Goal: Task Accomplishment & Management: Use online tool/utility

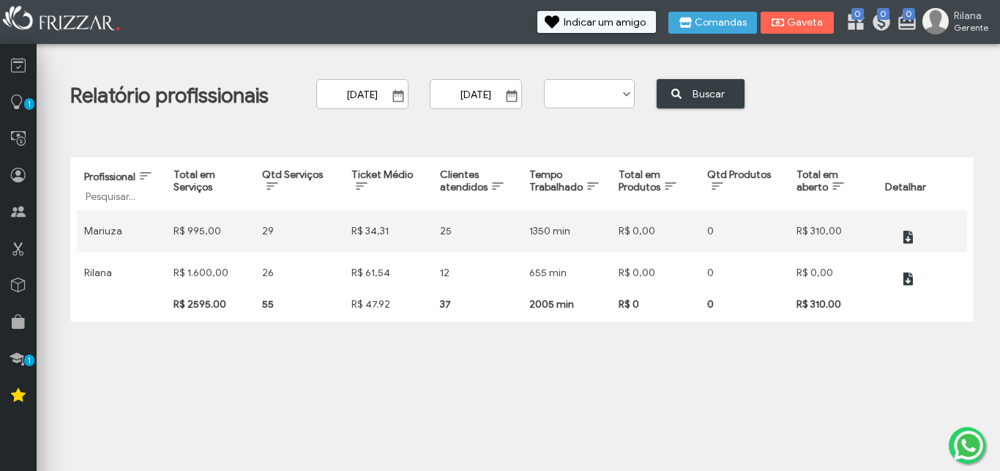
click at [406, 94] on span "Show Calendar" at bounding box center [398, 96] width 15 height 15
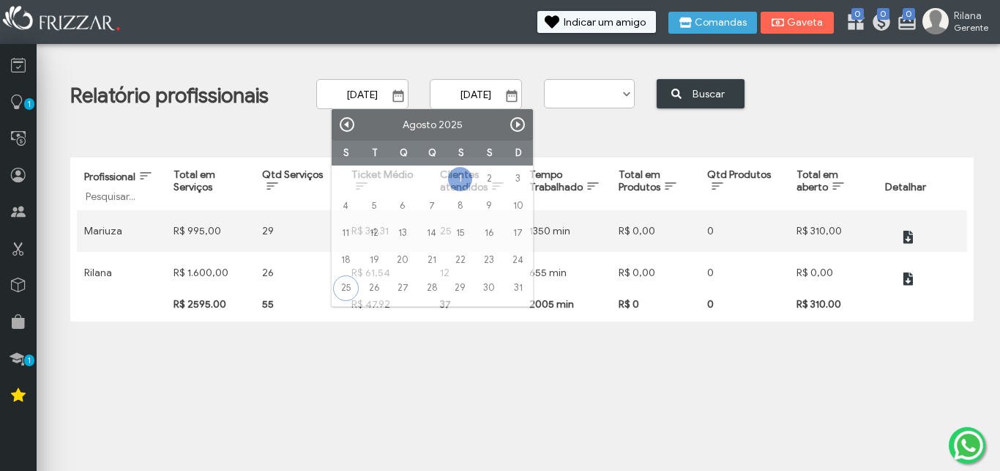
click at [574, 137] on div "Relatório profissionais [DATE] ui-button [DATE] ui-button Axila na luz Barba Ba…" at bounding box center [521, 192] width 947 height 282
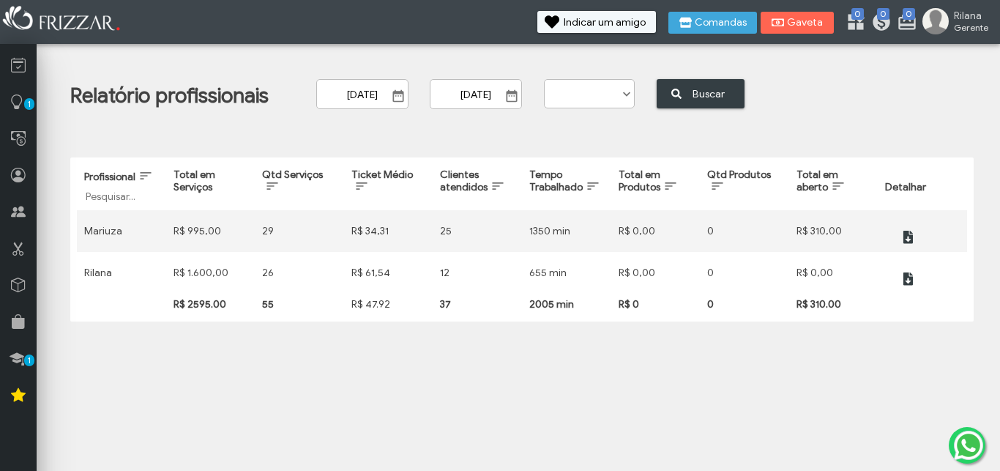
click at [634, 89] on span at bounding box center [626, 94] width 15 height 15
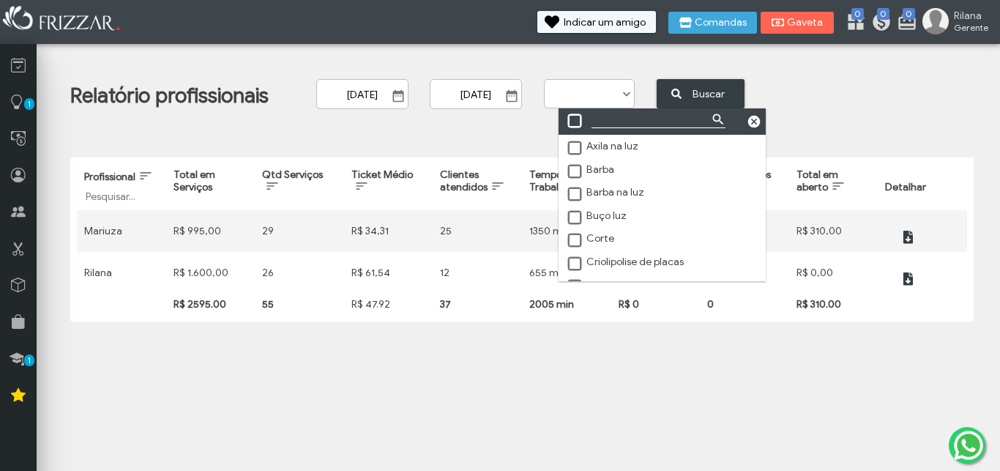
scroll to position [8, 60]
click at [524, 127] on div "Relatório profissionais [DATE] ui-button [DATE] ui-button Axila na luz Barba Ba…" at bounding box center [521, 192] width 947 height 282
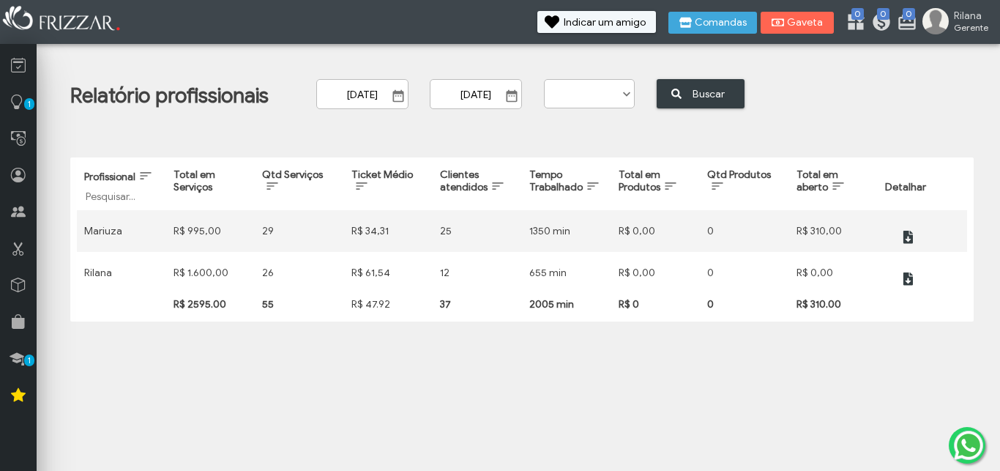
click at [634, 103] on div "Axila na luz Barba Barba na luz Buço luz Corte Criolipolise de placas Criolipol…" at bounding box center [589, 93] width 91 height 29
click at [634, 97] on span at bounding box center [626, 94] width 15 height 15
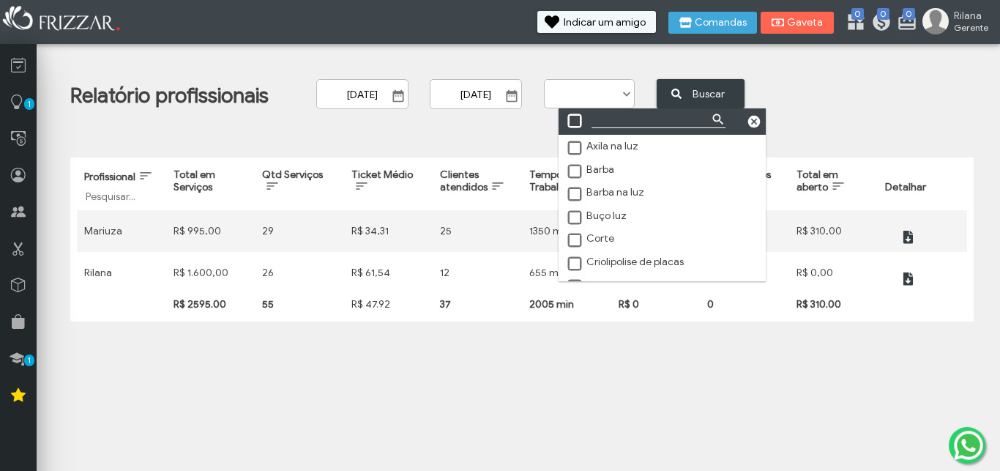
click at [569, 143] on span at bounding box center [575, 148] width 15 height 15
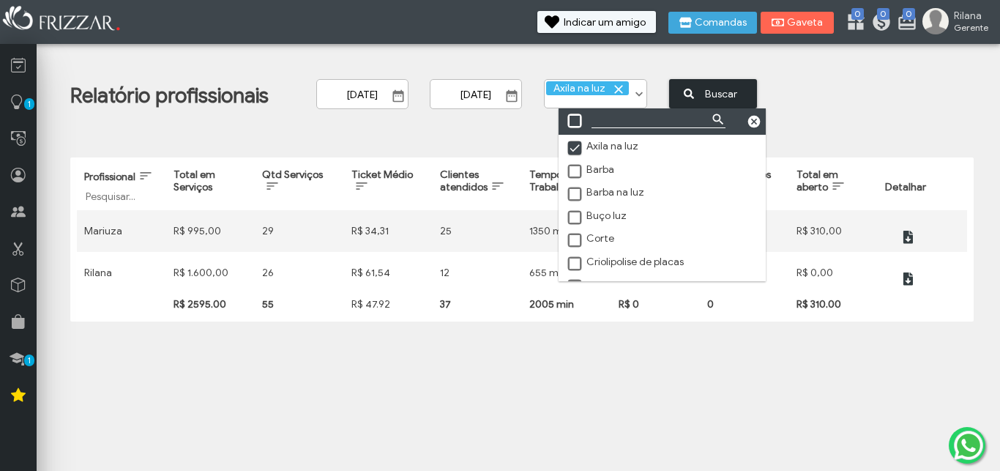
click at [734, 83] on span "Buscar" at bounding box center [720, 94] width 51 height 23
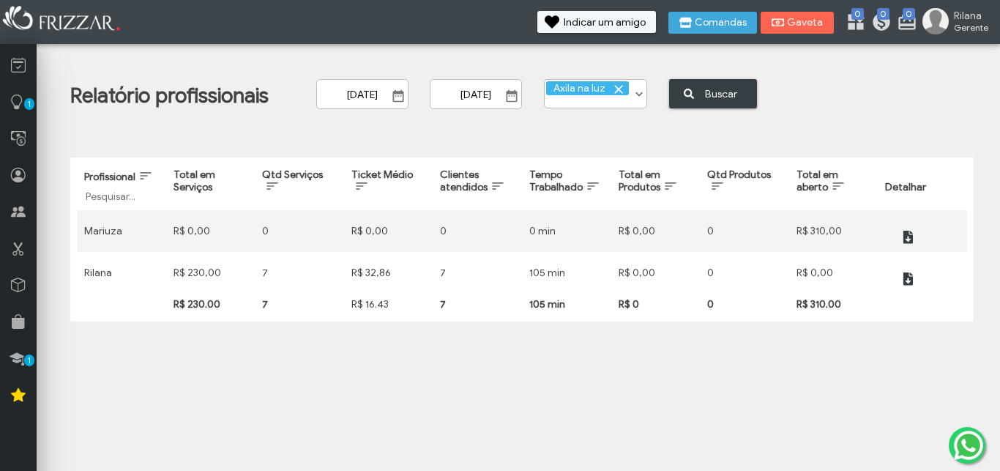
click at [626, 90] on span at bounding box center [618, 89] width 15 height 15
click at [682, 94] on icon "submit" at bounding box center [676, 93] width 10 height 15
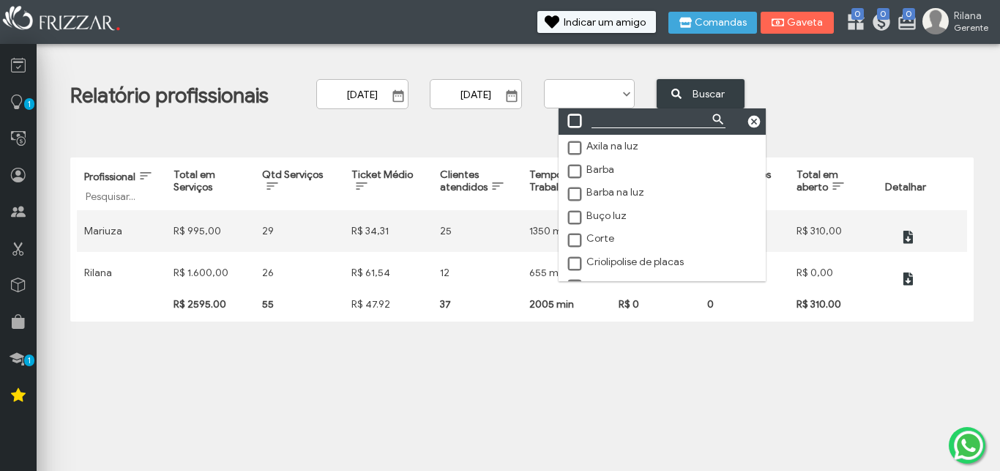
click at [634, 96] on span at bounding box center [626, 94] width 15 height 15
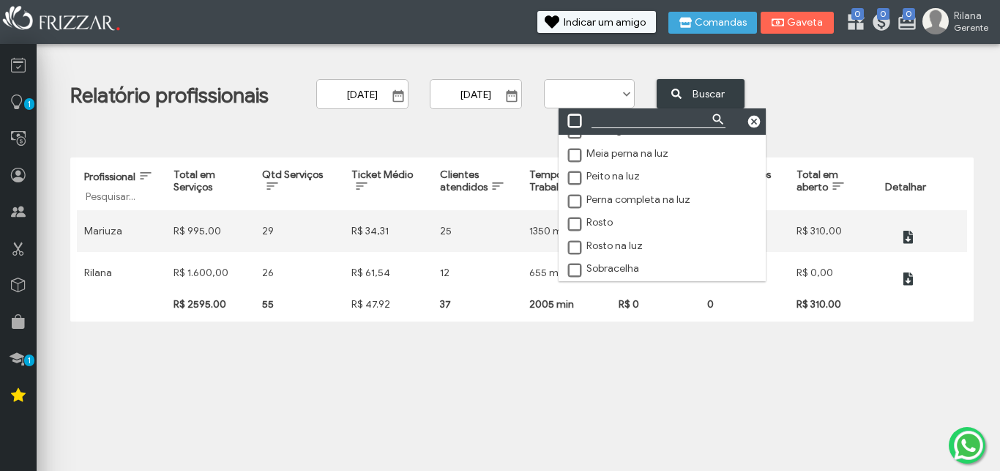
scroll to position [0, 0]
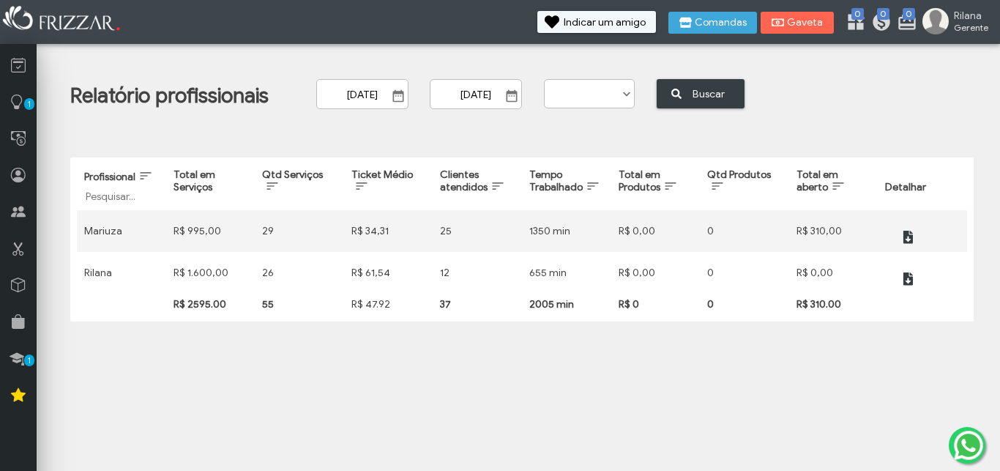
click at [575, 376] on body "ui-button Rilana Gerente Minha Conta Home Treinamento Sair 0 0 0" at bounding box center [500, 235] width 1000 height 471
click at [634, 92] on span at bounding box center [626, 94] width 15 height 15
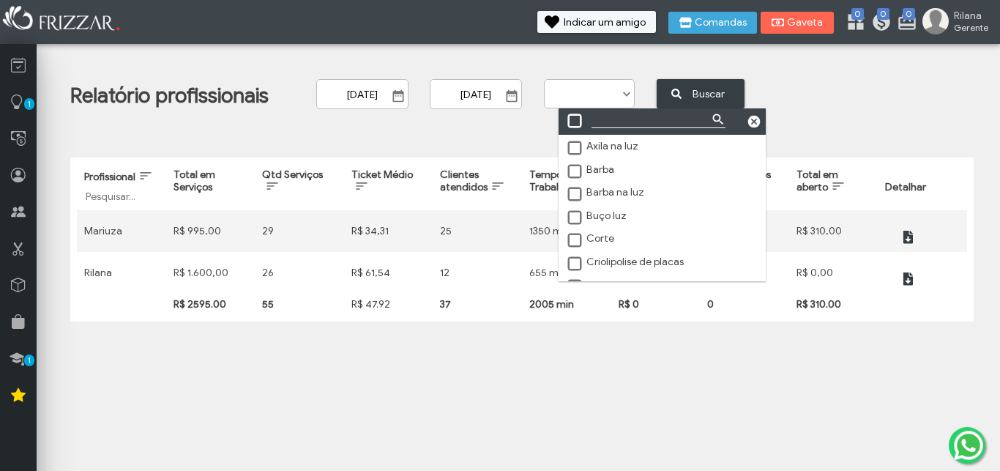
click at [575, 144] on span at bounding box center [575, 148] width 15 height 15
click at [859, 94] on div "Relatório profissionais [DATE] ui-button [DATE] ui-button Axila na luz Barba Ba…" at bounding box center [532, 100] width 925 height 43
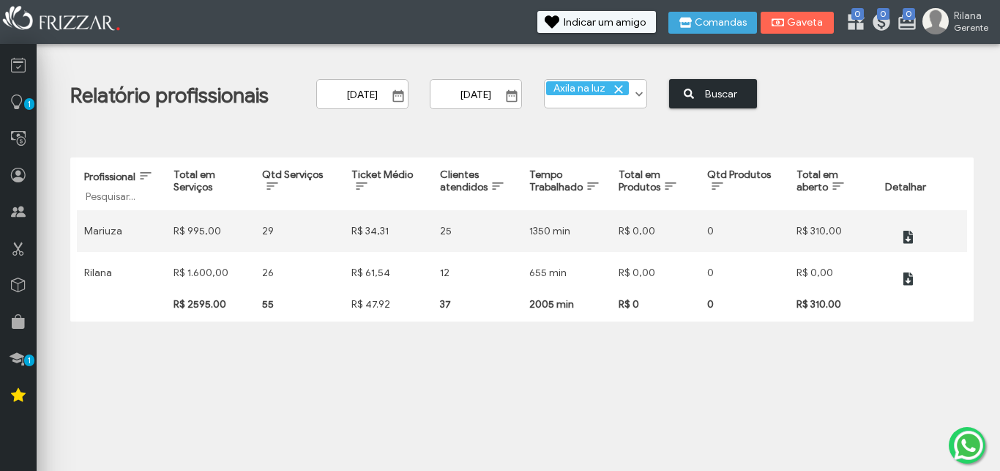
click at [747, 99] on span "Buscar" at bounding box center [720, 94] width 51 height 23
click at [646, 95] on span at bounding box center [639, 94] width 15 height 15
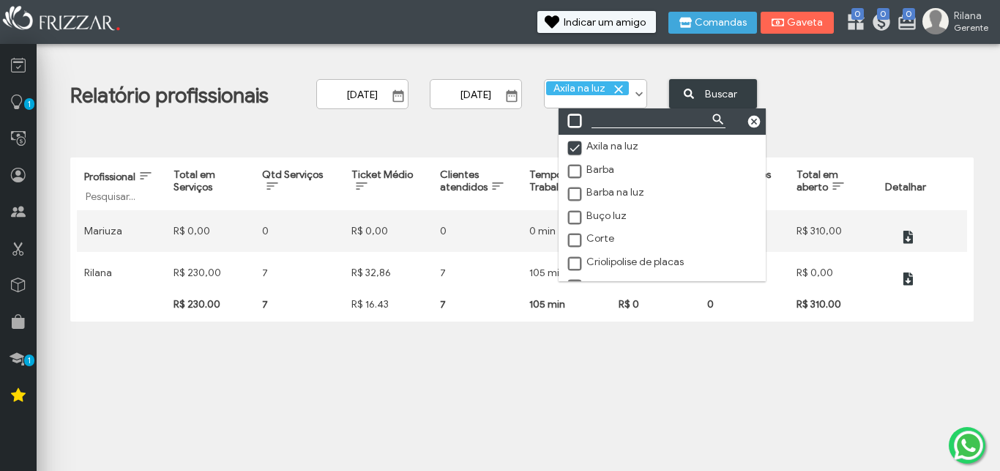
click at [576, 216] on span at bounding box center [575, 218] width 15 height 15
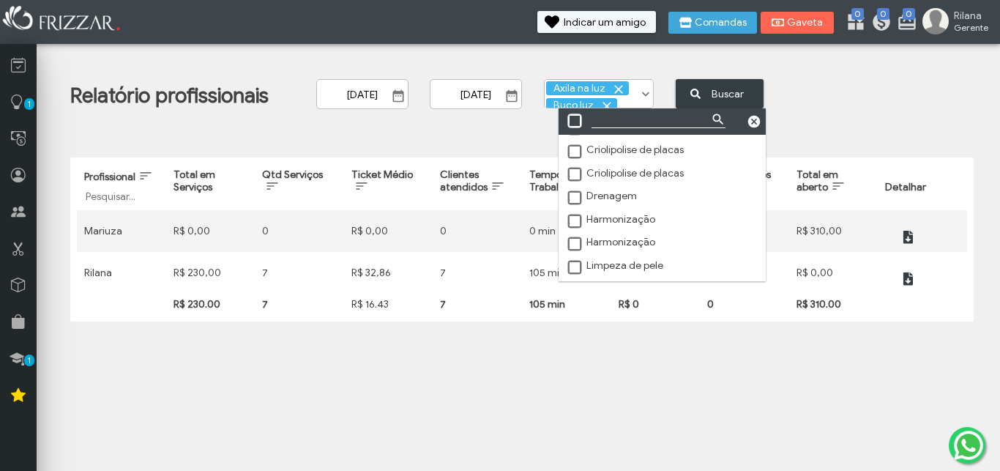
click at [570, 152] on span at bounding box center [575, 152] width 15 height 15
click at [580, 209] on span at bounding box center [575, 202] width 15 height 15
click at [578, 228] on span at bounding box center [575, 224] width 15 height 15
click at [577, 251] on span at bounding box center [575, 248] width 15 height 15
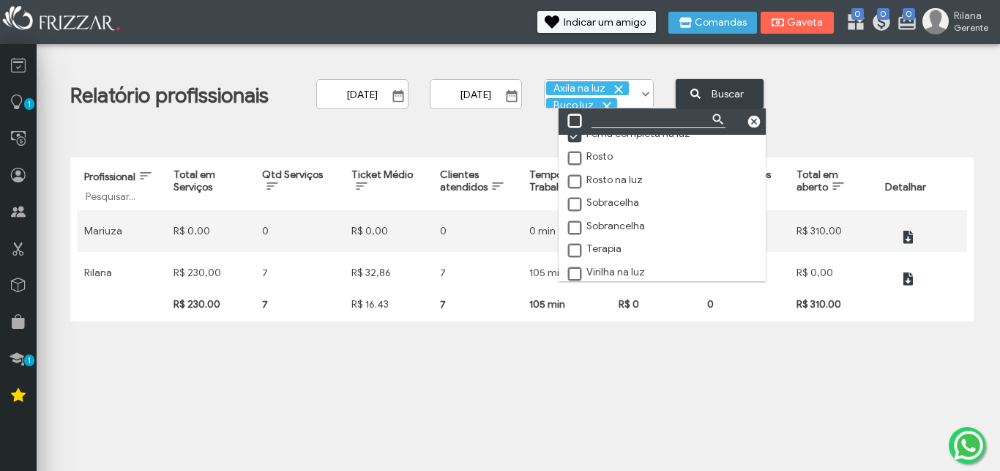
click at [578, 190] on span at bounding box center [575, 182] width 15 height 15
click at [570, 266] on span at bounding box center [575, 270] width 15 height 15
click at [739, 89] on span "Buscar" at bounding box center [727, 94] width 51 height 23
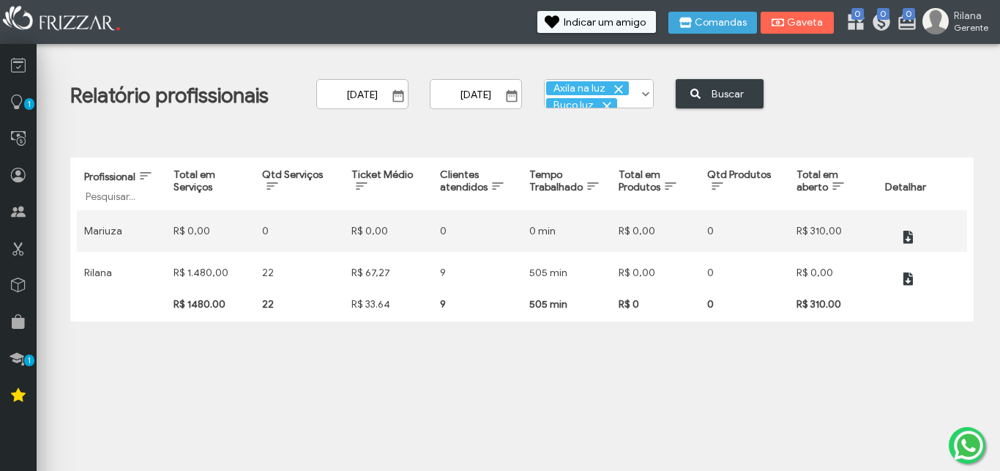
click at [626, 89] on span at bounding box center [618, 89] width 15 height 15
click at [614, 89] on span at bounding box center [607, 89] width 15 height 15
click at [704, 95] on button "Buscar" at bounding box center [720, 93] width 88 height 29
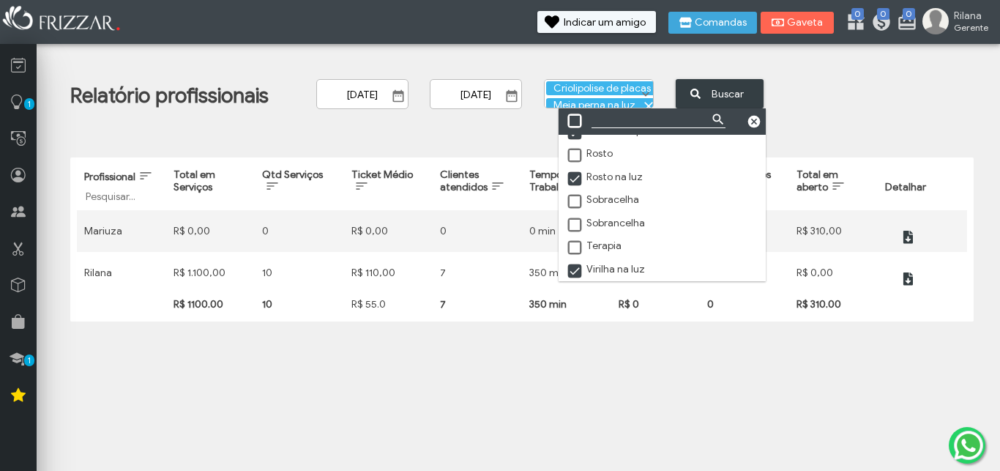
click at [647, 93] on span at bounding box center [645, 94] width 15 height 15
drag, startPoint x: 575, startPoint y: 178, endPoint x: 575, endPoint y: 215, distance: 36.6
click at [575, 179] on span at bounding box center [575, 179] width 15 height 15
click at [572, 273] on span at bounding box center [575, 271] width 15 height 15
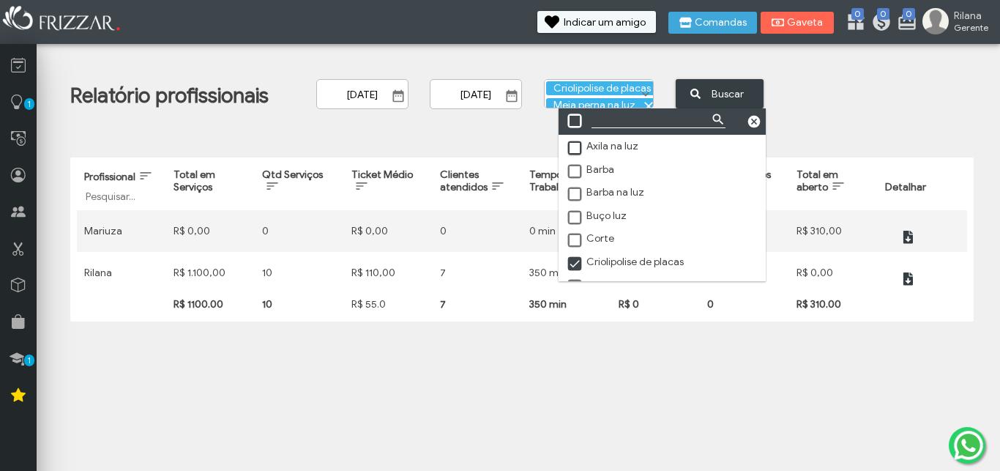
click at [576, 265] on span at bounding box center [575, 264] width 15 height 15
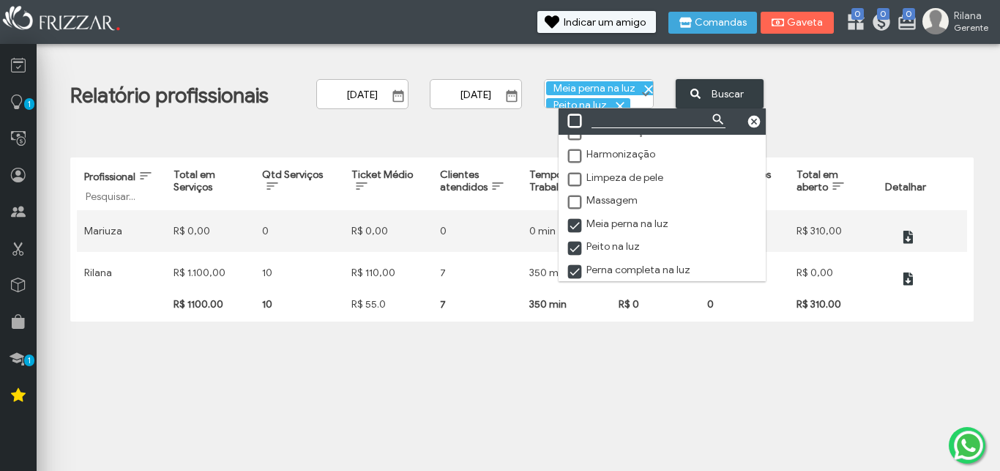
click at [578, 232] on span at bounding box center [575, 226] width 15 height 15
drag, startPoint x: 578, startPoint y: 249, endPoint x: 574, endPoint y: 261, distance: 12.3
click at [577, 250] on span at bounding box center [575, 249] width 15 height 15
click at [574, 274] on span at bounding box center [575, 272] width 15 height 15
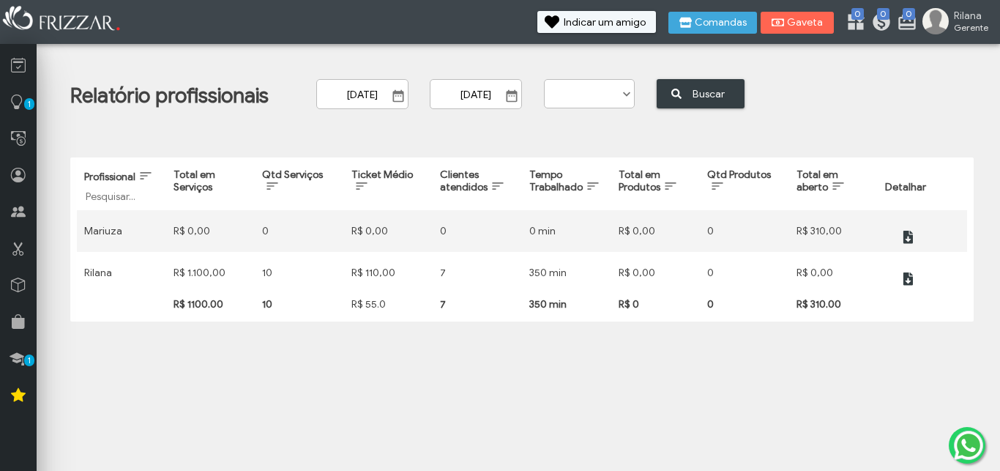
click at [600, 367] on body "ui-button Rilana Gerente Minha Conta Home Treinamento Sair 0 0 0" at bounding box center [500, 235] width 1000 height 471
click at [704, 97] on span "Buscar" at bounding box center [708, 94] width 51 height 23
click at [406, 94] on span "Show Calendar" at bounding box center [398, 96] width 15 height 15
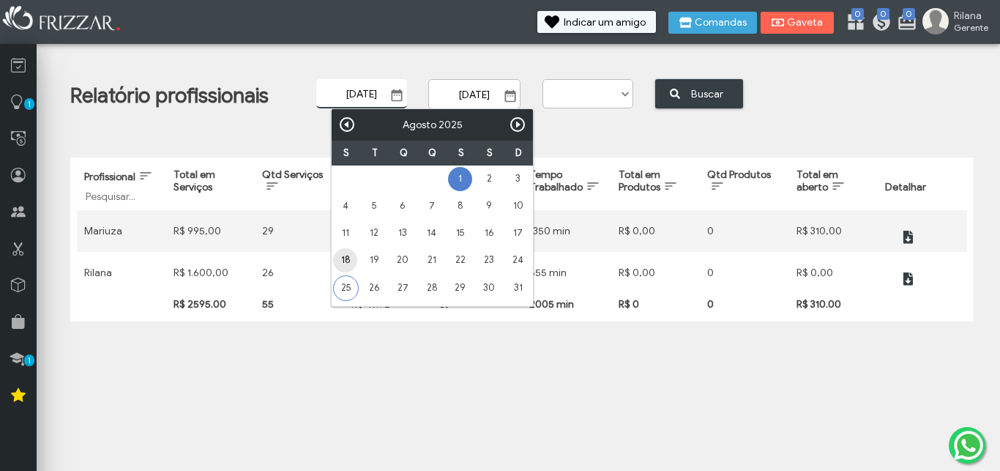
click at [343, 258] on link "18" at bounding box center [345, 260] width 24 height 24
type input "[DATE]"
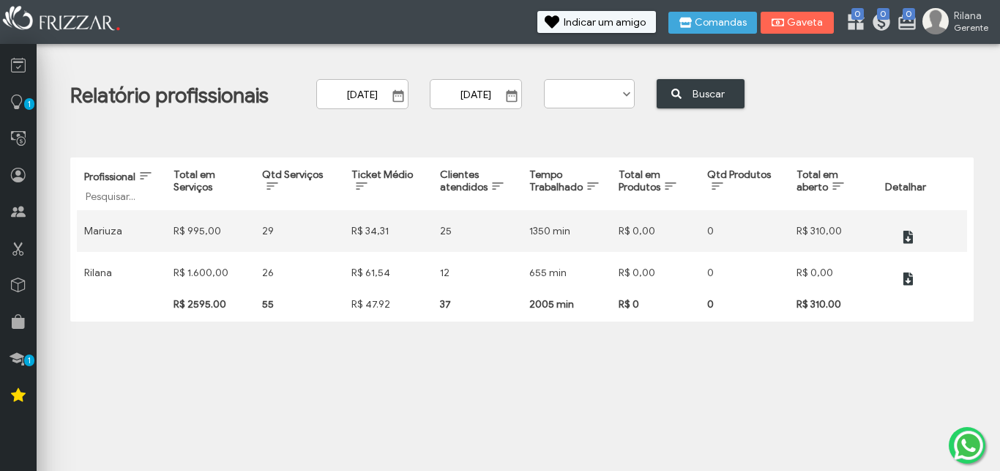
click at [519, 97] on span "Show Calendar" at bounding box center [511, 96] width 15 height 15
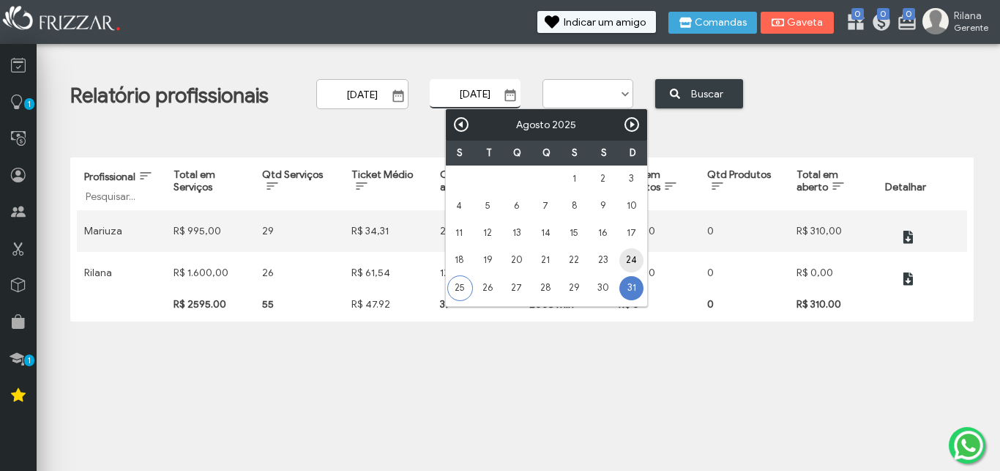
click at [631, 256] on link "24" at bounding box center [631, 260] width 24 height 24
type input "[DATE]"
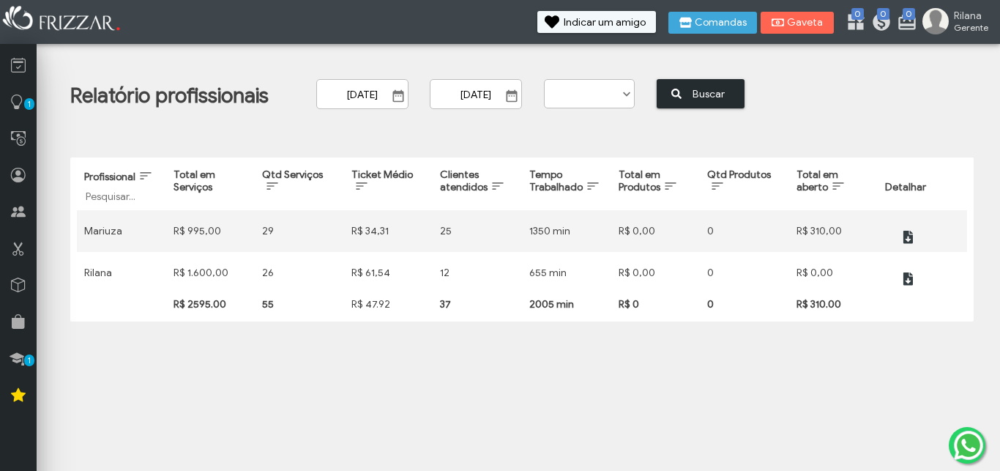
click at [713, 95] on span "Buscar" at bounding box center [708, 94] width 51 height 23
click at [634, 94] on span at bounding box center [626, 94] width 15 height 15
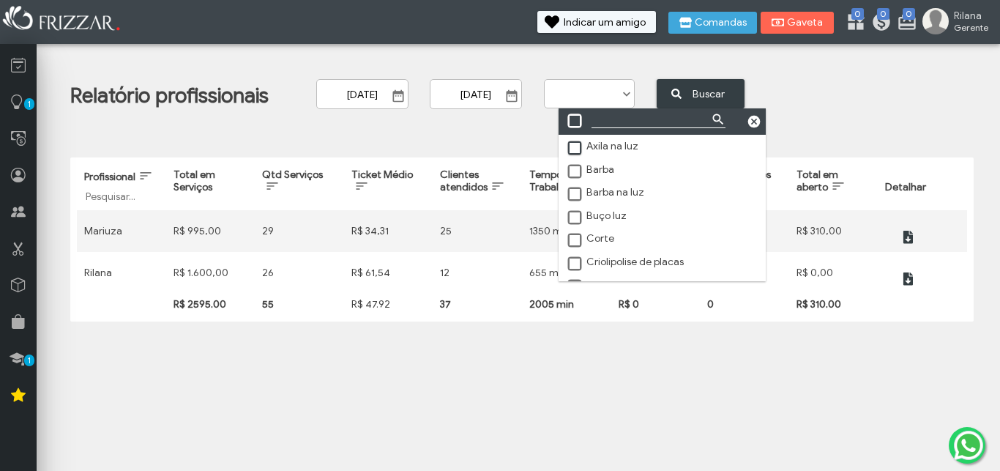
click at [576, 149] on span at bounding box center [575, 148] width 15 height 15
click at [576, 217] on span at bounding box center [575, 218] width 15 height 15
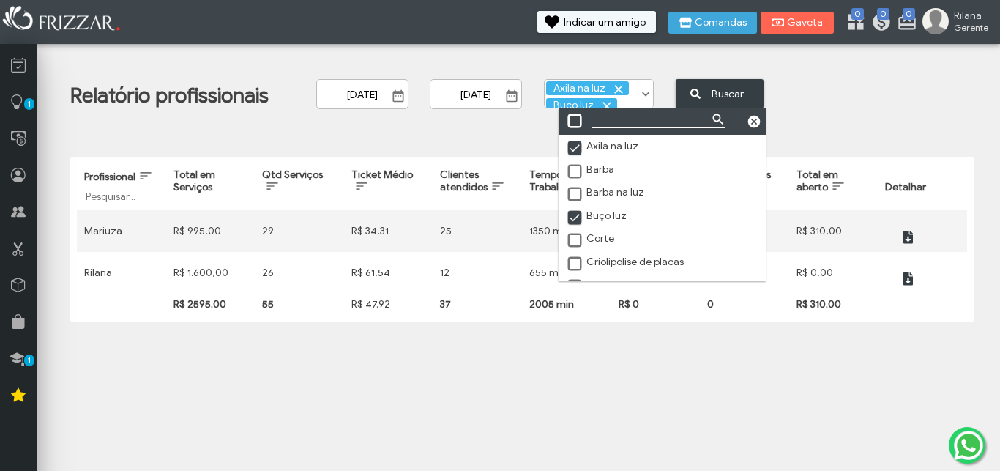
click at [576, 267] on span at bounding box center [575, 264] width 15 height 15
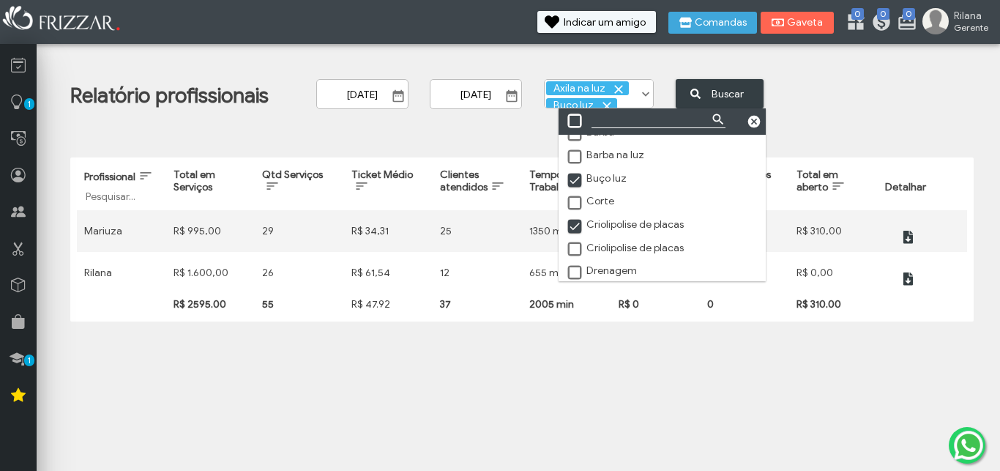
scroll to position [0, 0]
click at [575, 253] on span at bounding box center [575, 249] width 15 height 15
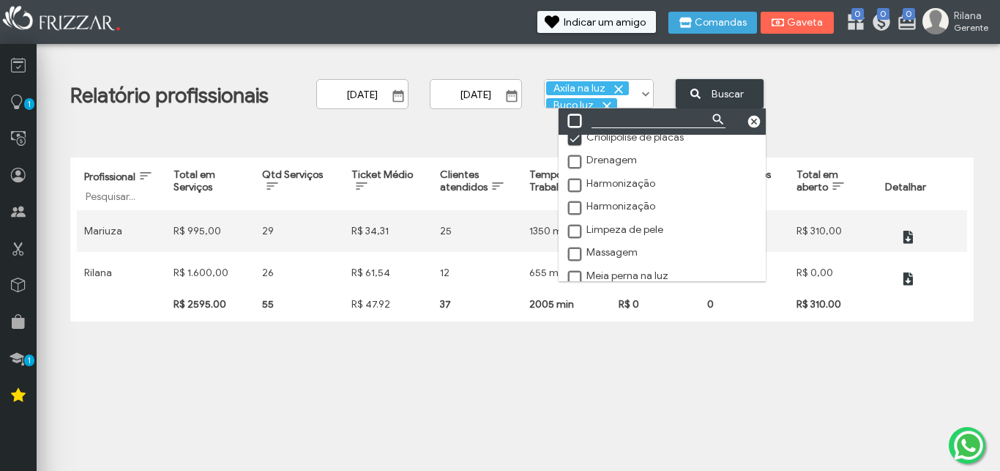
scroll to position [149, 0]
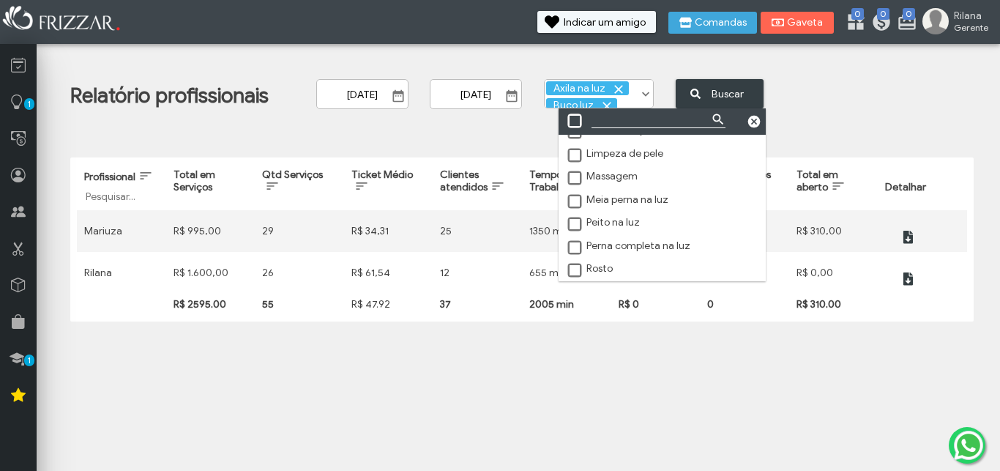
click at [573, 204] on span at bounding box center [575, 202] width 15 height 15
click at [576, 231] on span at bounding box center [575, 224] width 15 height 15
click at [578, 250] on span at bounding box center [575, 248] width 15 height 15
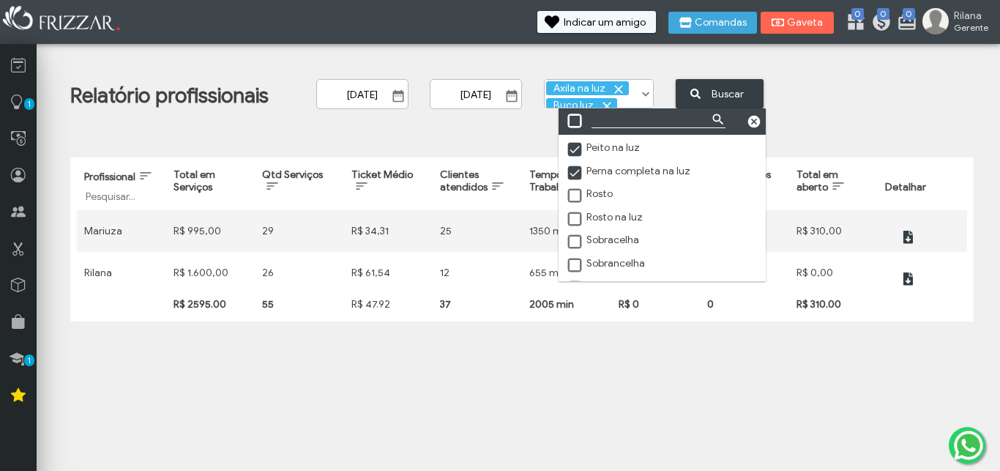
click at [572, 225] on span at bounding box center [575, 219] width 15 height 15
click at [574, 269] on span at bounding box center [575, 270] width 15 height 15
click at [572, 223] on span at bounding box center [575, 222] width 15 height 15
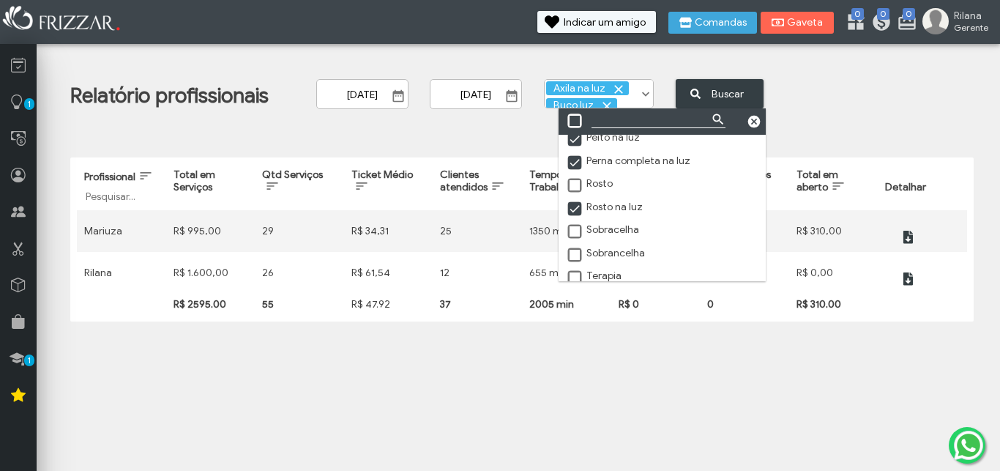
click at [568, 236] on div at bounding box center [574, 231] width 15 height 15
click at [575, 238] on span at bounding box center [575, 232] width 15 height 15
click at [577, 262] on span at bounding box center [575, 255] width 15 height 15
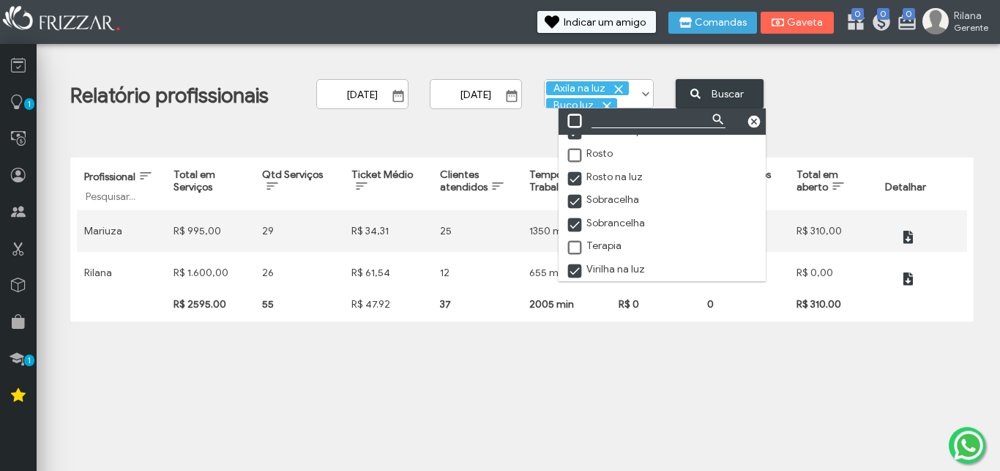
click at [838, 92] on div "Relatório profissionais [DATE] ui-button [DATE] ui-button Axila na luz Barba Ba…" at bounding box center [532, 100] width 925 height 43
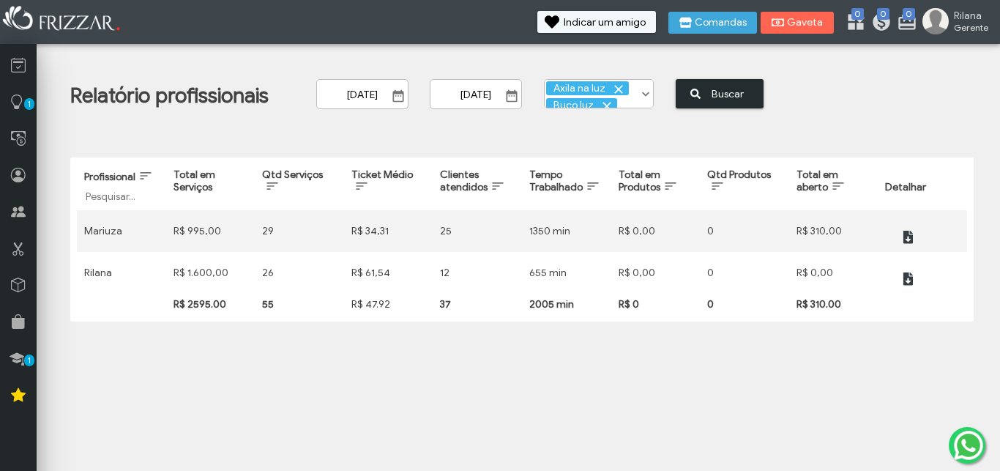
click at [733, 92] on span "Buscar" at bounding box center [727, 94] width 51 height 23
click at [648, 95] on span at bounding box center [645, 94] width 15 height 15
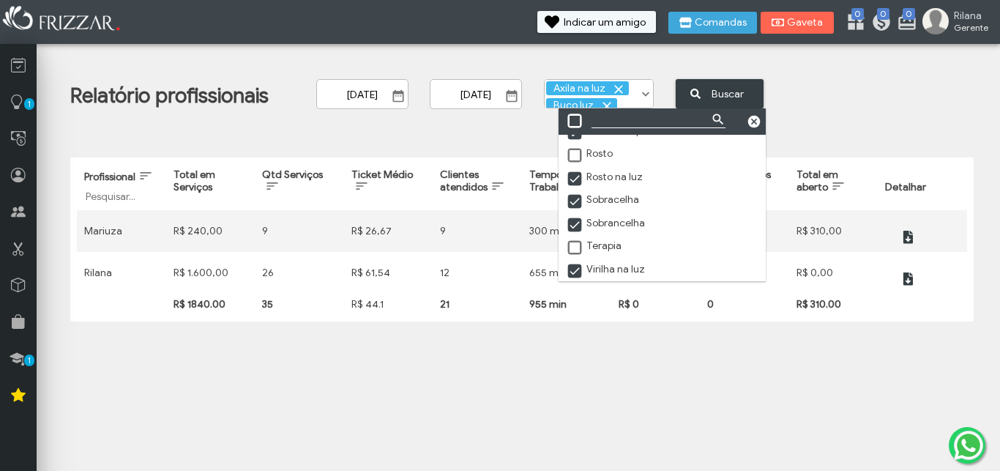
click at [573, 222] on span at bounding box center [575, 225] width 15 height 15
click at [574, 199] on span at bounding box center [575, 202] width 15 height 15
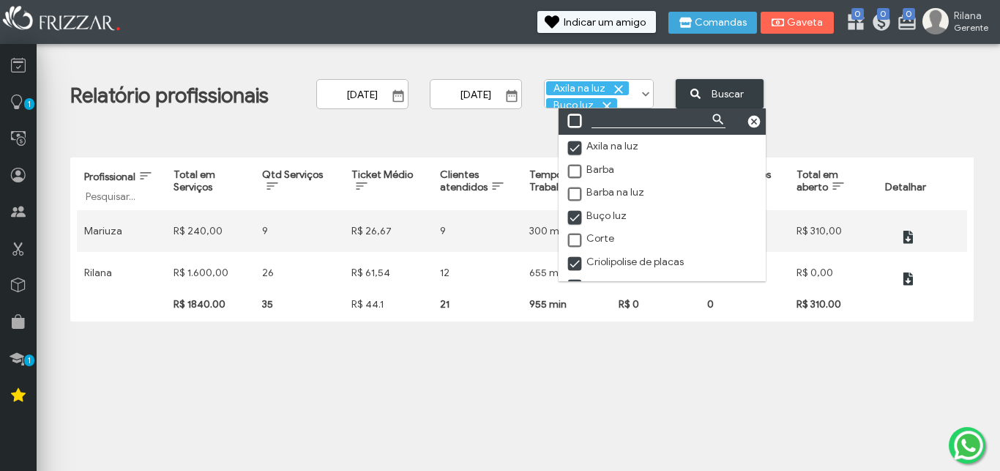
click at [575, 195] on span at bounding box center [575, 194] width 15 height 15
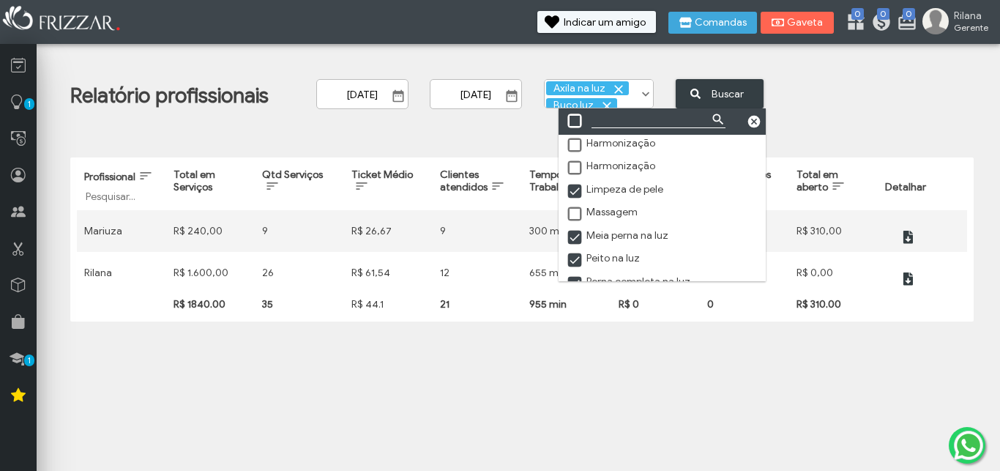
click at [575, 191] on span at bounding box center [575, 191] width 15 height 15
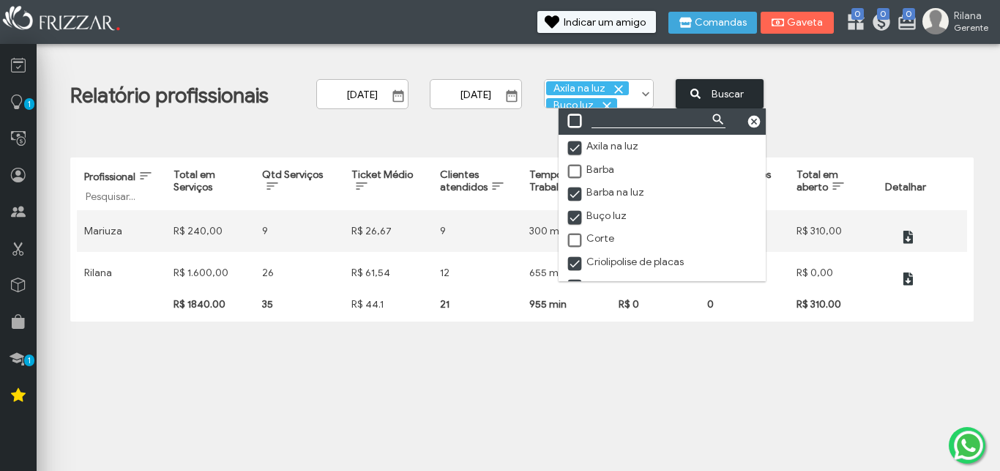
click at [749, 89] on span "Buscar" at bounding box center [727, 94] width 51 height 23
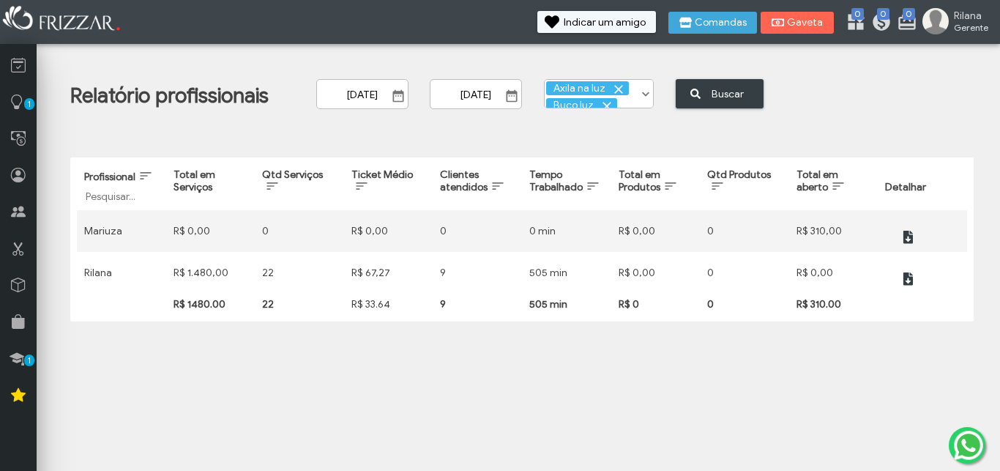
scroll to position [0, 0]
click at [626, 88] on span at bounding box center [618, 89] width 15 height 15
click at [614, 89] on span at bounding box center [607, 89] width 15 height 15
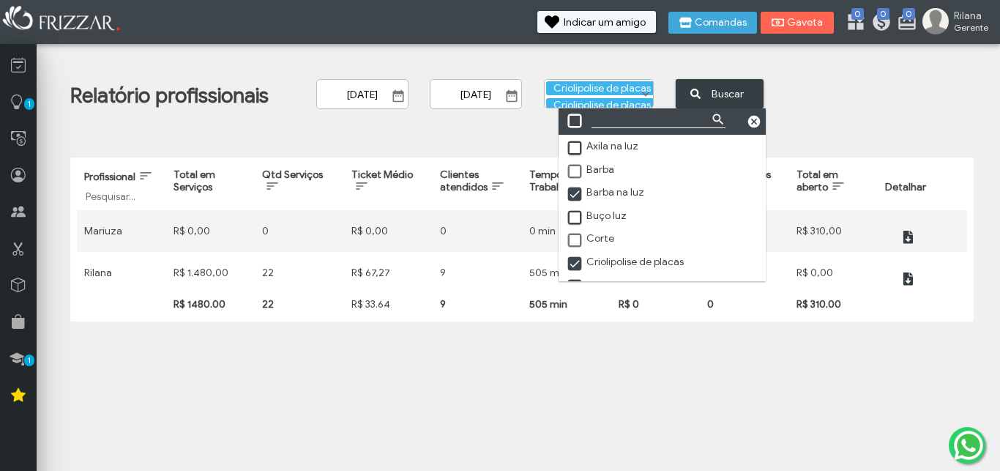
click at [649, 94] on span at bounding box center [645, 94] width 15 height 15
click at [572, 198] on span at bounding box center [575, 194] width 15 height 15
drag, startPoint x: 575, startPoint y: 266, endPoint x: 618, endPoint y: 252, distance: 45.4
click at [577, 266] on span at bounding box center [575, 264] width 15 height 15
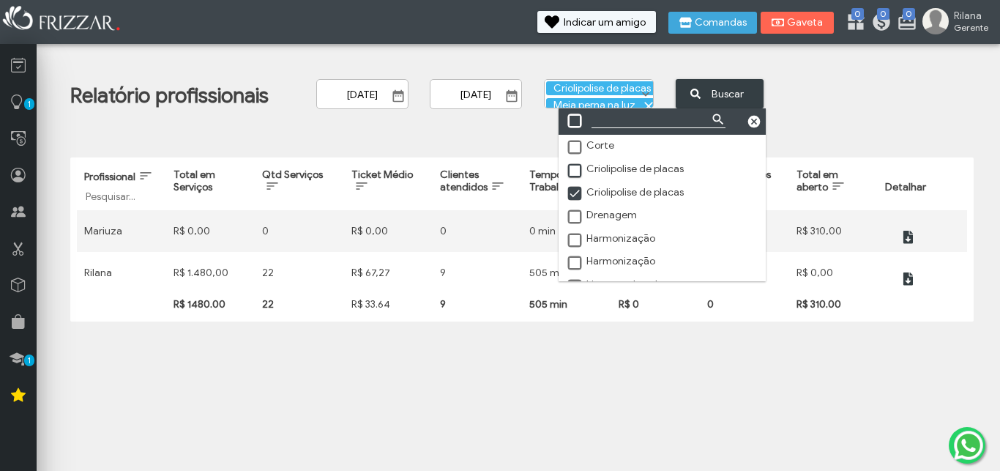
scroll to position [0, 0]
click at [576, 193] on span at bounding box center [575, 191] width 15 height 15
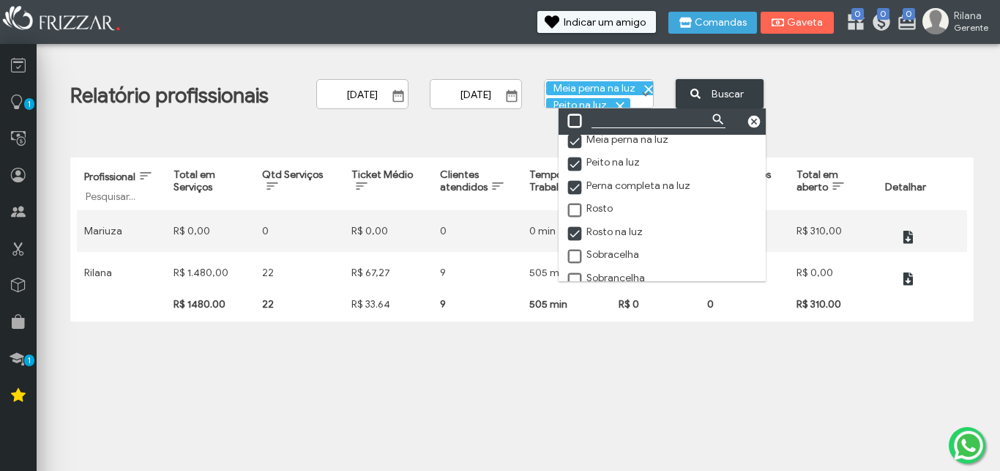
drag, startPoint x: 576, startPoint y: 145, endPoint x: 572, endPoint y: 160, distance: 15.3
click at [575, 145] on span at bounding box center [575, 142] width 15 height 15
click at [570, 166] on span at bounding box center [575, 164] width 15 height 15
click at [573, 189] on span at bounding box center [575, 188] width 15 height 15
drag, startPoint x: 575, startPoint y: 239, endPoint x: 671, endPoint y: 277, distance: 103.5
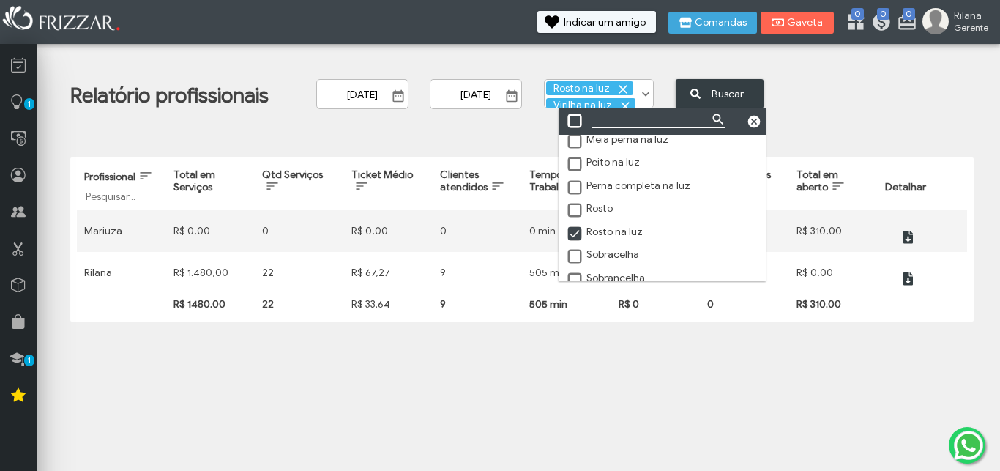
click at [576, 239] on span at bounding box center [575, 234] width 15 height 15
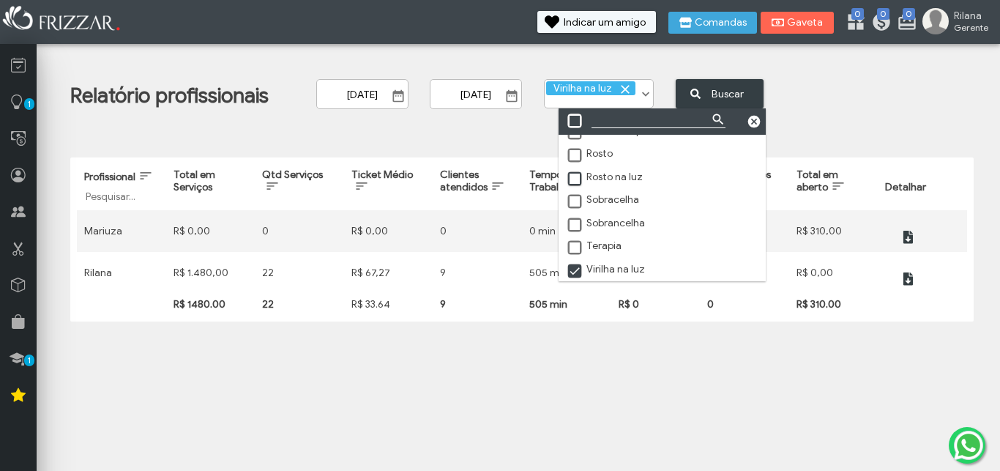
click at [575, 268] on span at bounding box center [575, 271] width 15 height 15
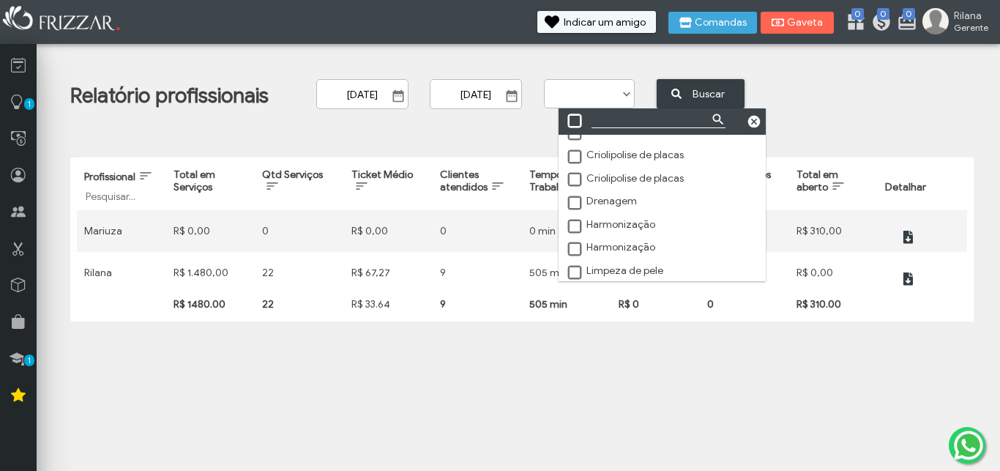
click at [574, 206] on span at bounding box center [575, 203] width 15 height 15
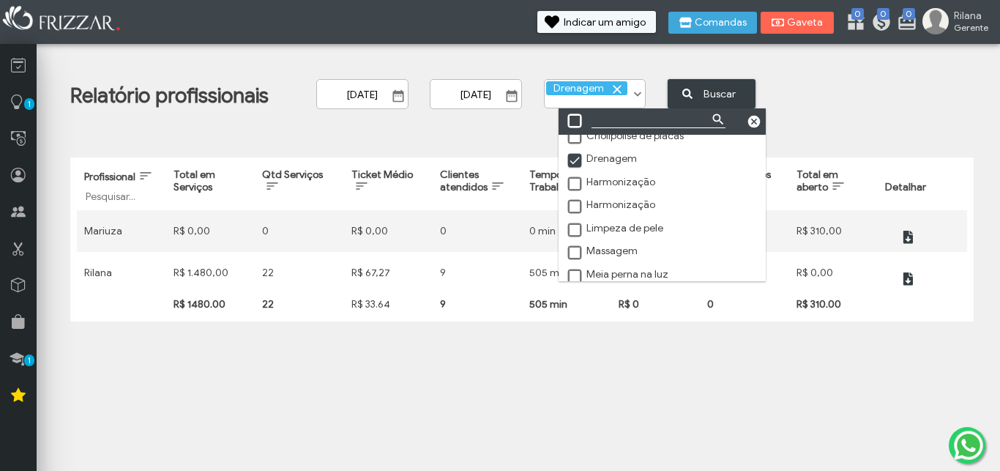
click at [573, 236] on span at bounding box center [575, 230] width 15 height 15
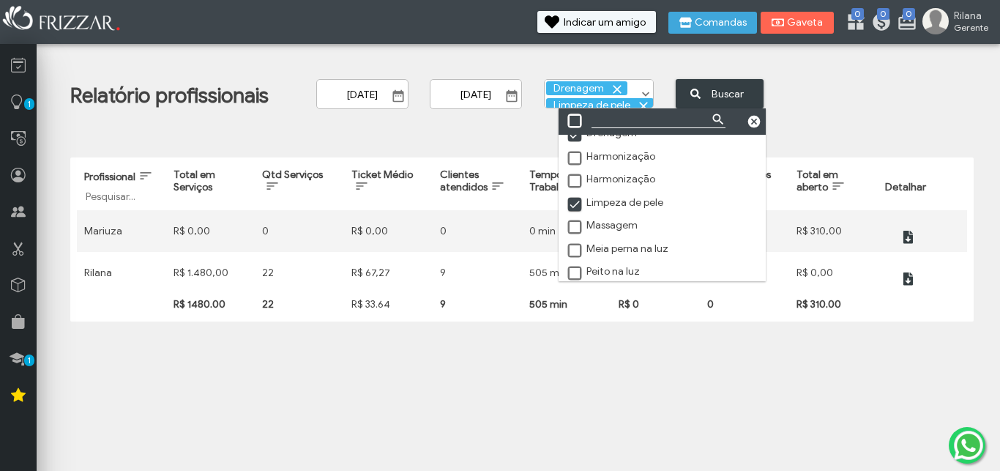
click at [575, 231] on span at bounding box center [575, 227] width 15 height 15
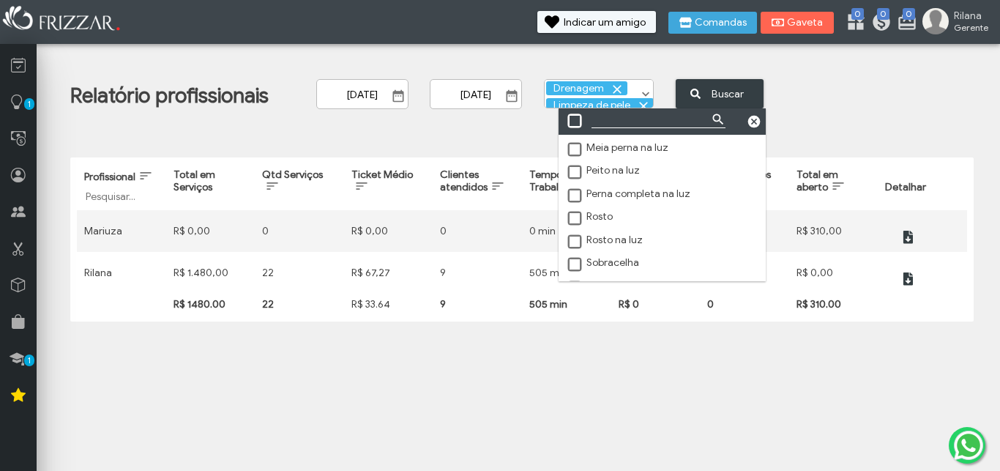
click at [573, 224] on span at bounding box center [575, 219] width 15 height 15
click at [572, 227] on span at bounding box center [575, 219] width 15 height 15
click at [574, 250] on span at bounding box center [575, 243] width 15 height 15
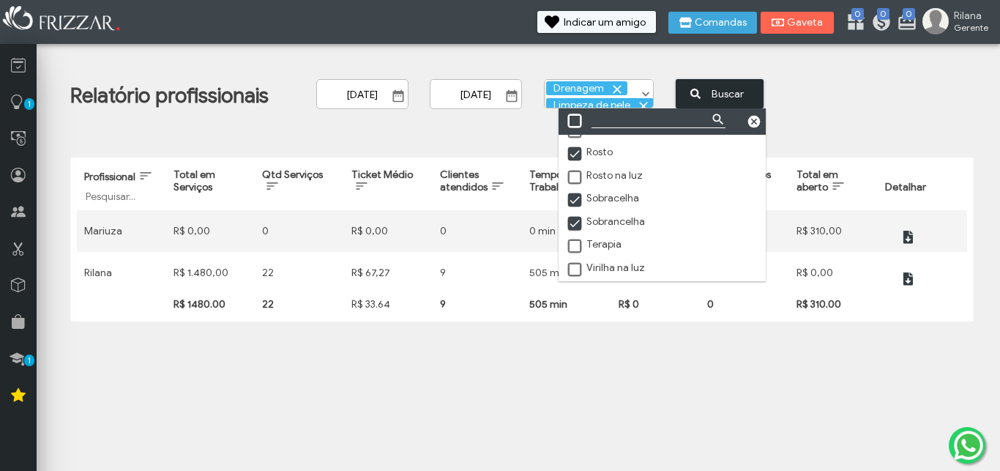
click at [728, 88] on span "Buscar" at bounding box center [727, 94] width 51 height 23
